Goal: Browse casually: Explore the website without a specific task or goal

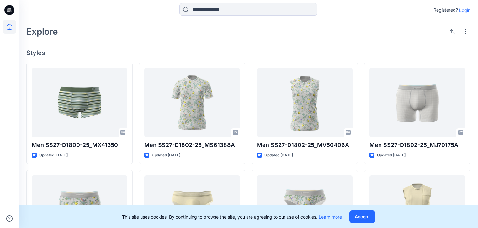
scroll to position [125, 0]
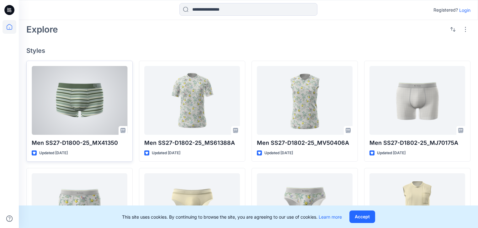
click at [80, 115] on div at bounding box center [80, 100] width 96 height 69
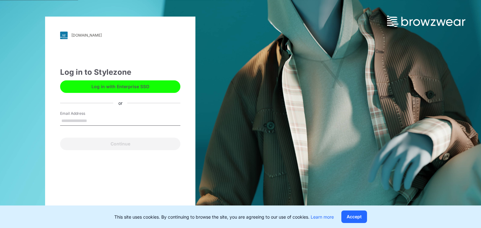
click at [110, 123] on input "Email Address" at bounding box center [120, 121] width 120 height 9
click at [83, 121] on input "Email Address" at bounding box center [120, 121] width 120 height 9
click at [83, 121] on input "*******" at bounding box center [120, 121] width 120 height 9
type input "**********"
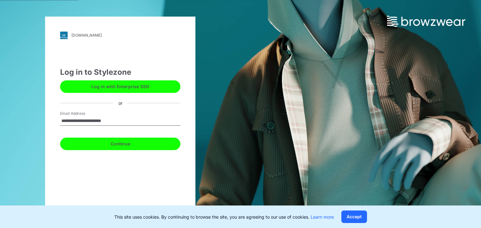
click at [121, 146] on button "Continue" at bounding box center [120, 144] width 120 height 13
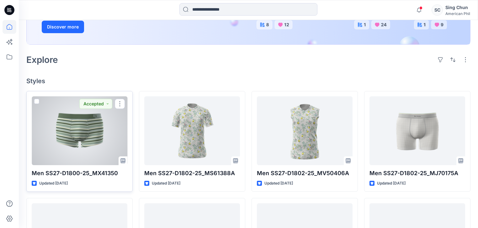
scroll to position [125, 0]
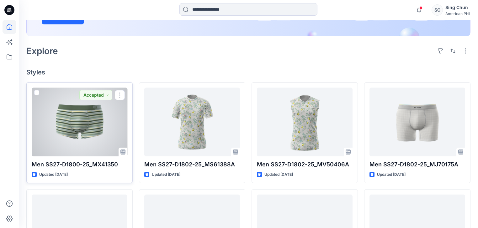
click at [83, 145] on div at bounding box center [80, 122] width 96 height 69
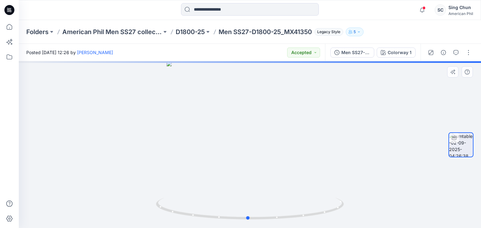
drag, startPoint x: 288, startPoint y: 188, endPoint x: 286, endPoint y: 179, distance: 9.3
click at [286, 179] on div at bounding box center [250, 144] width 462 height 167
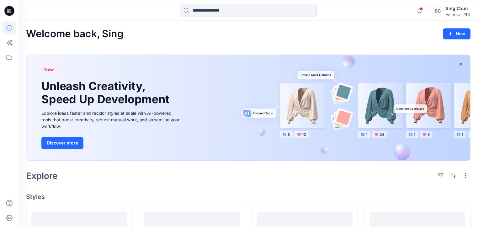
scroll to position [125, 0]
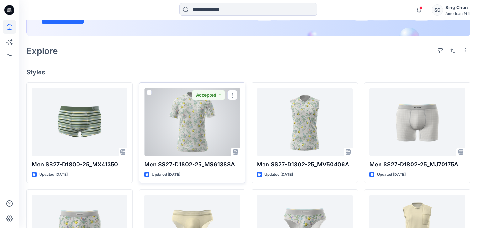
click at [189, 137] on div at bounding box center [192, 122] width 96 height 69
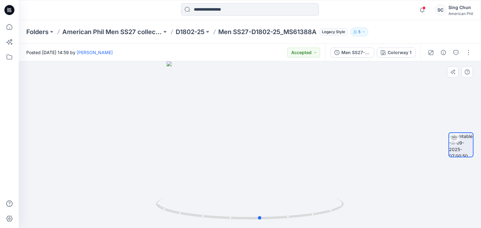
drag, startPoint x: 264, startPoint y: 198, endPoint x: 286, endPoint y: 145, distance: 57.4
click at [303, 172] on div at bounding box center [250, 144] width 462 height 167
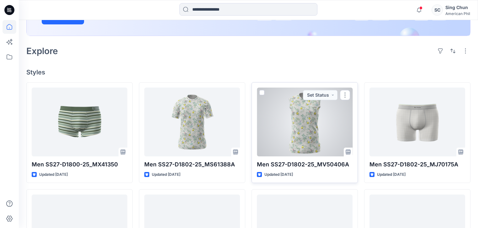
click at [283, 135] on div at bounding box center [305, 122] width 96 height 69
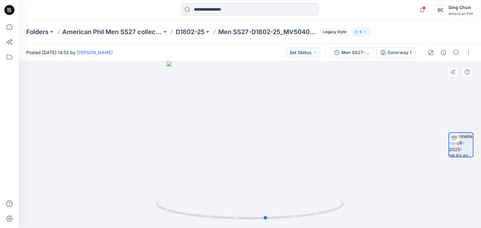
drag, startPoint x: 275, startPoint y: 195, endPoint x: 292, endPoint y: 187, distance: 18.1
click at [292, 187] on div at bounding box center [250, 144] width 462 height 167
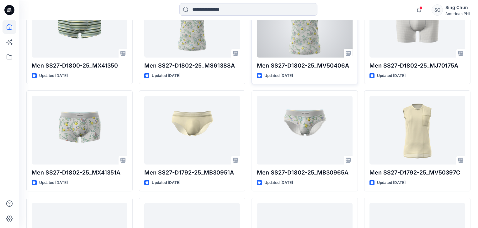
scroll to position [251, 0]
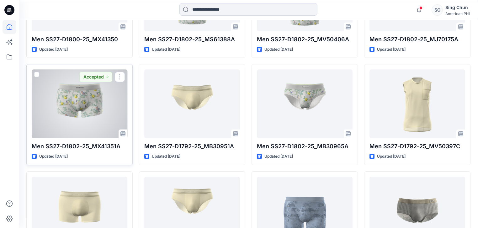
click at [88, 138] on div at bounding box center [80, 104] width 96 height 69
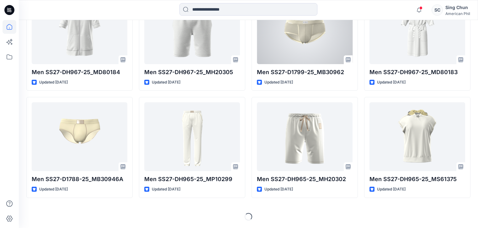
scroll to position [1755, 0]
